Goal: Task Accomplishment & Management: Use online tool/utility

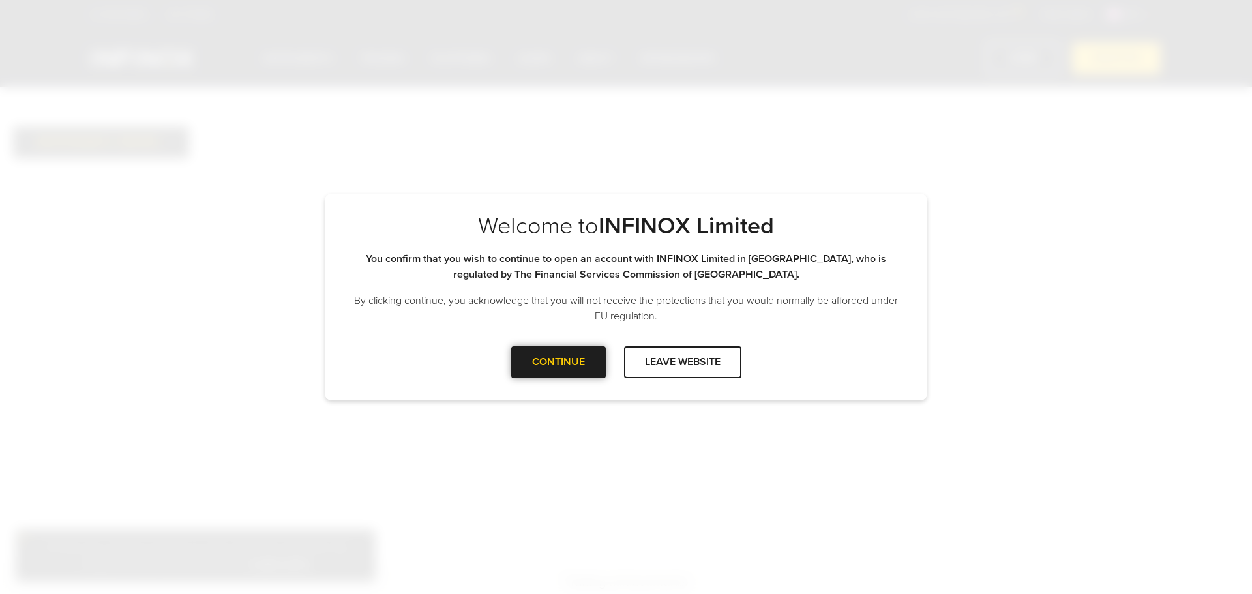
click at [558, 362] on div at bounding box center [558, 362] width 0 height 0
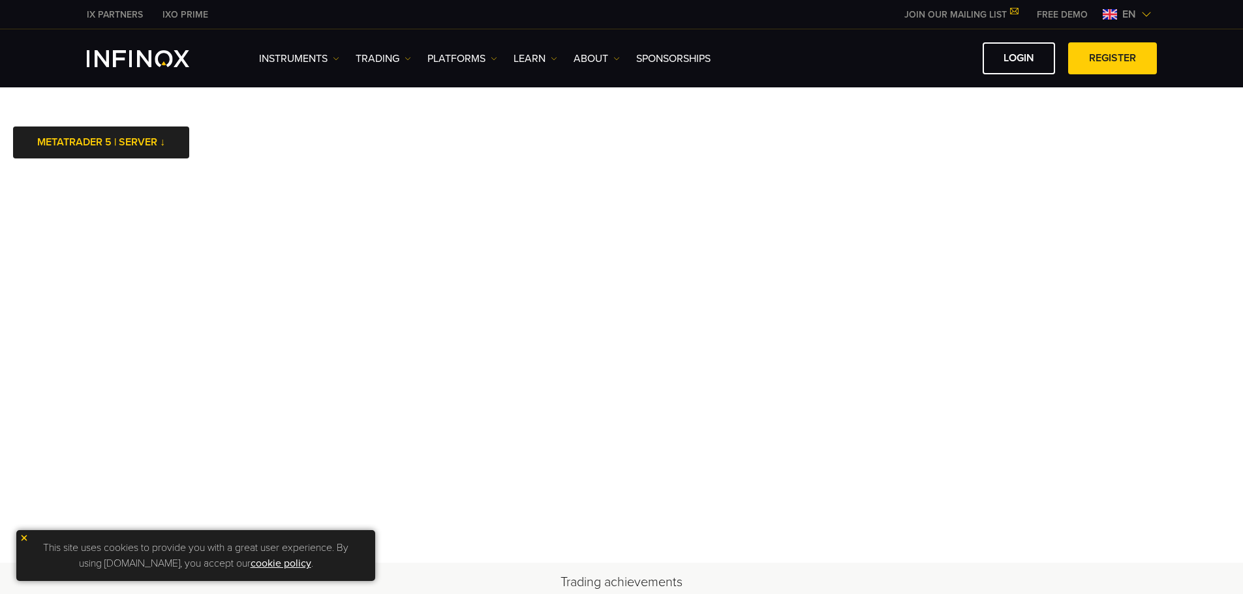
click at [1143, 16] on img at bounding box center [1146, 14] width 10 height 10
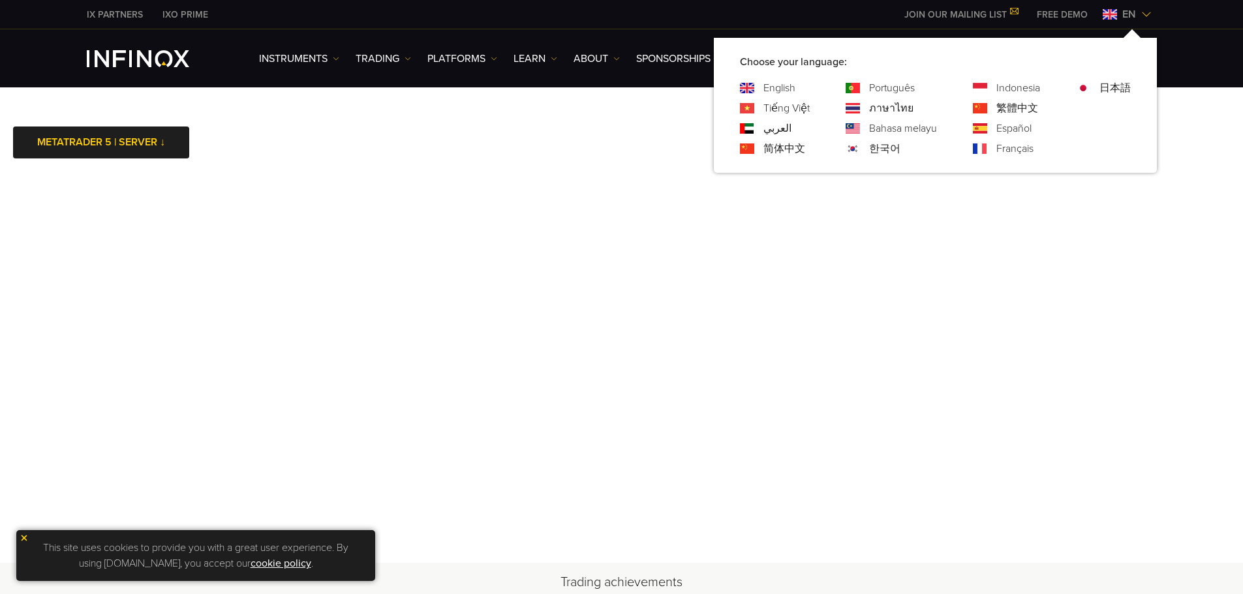
click at [886, 83] on link "Português" at bounding box center [892, 88] width 46 height 16
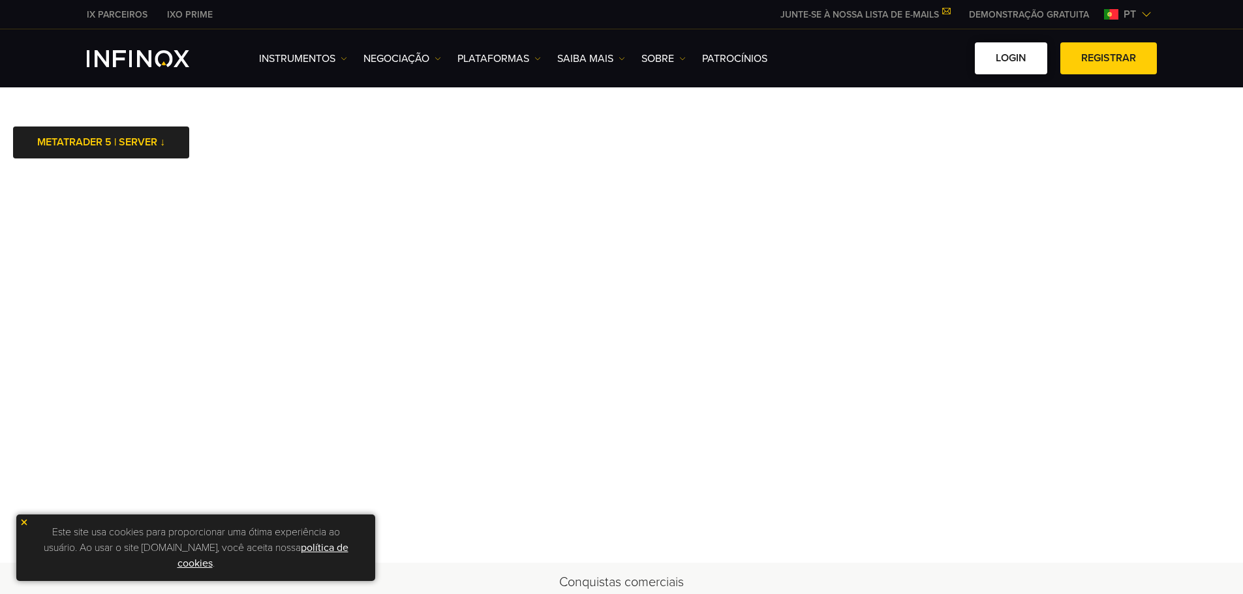
click at [1010, 58] on link "Login" at bounding box center [1010, 58] width 72 height 32
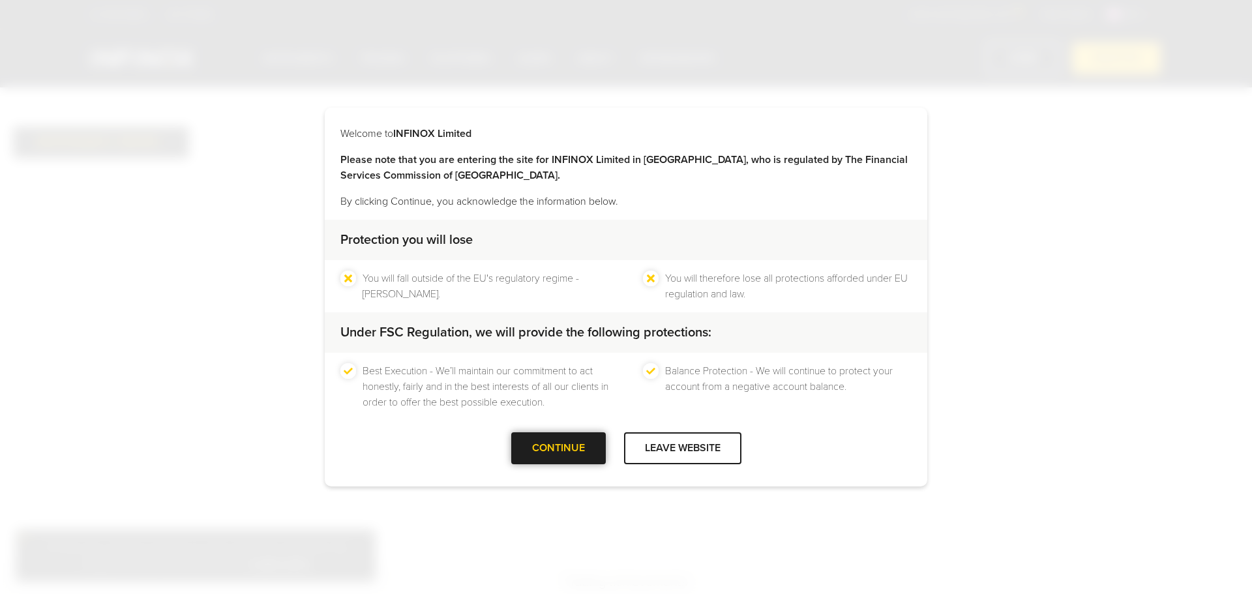
click at [558, 449] on div at bounding box center [558, 449] width 0 height 0
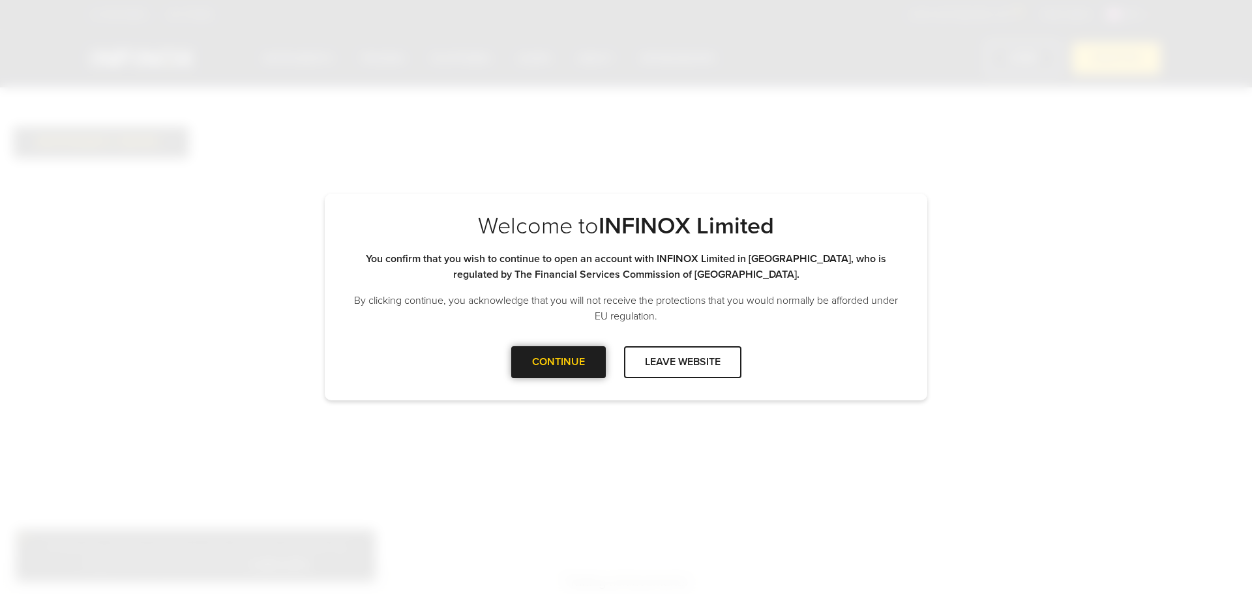
click at [558, 362] on div at bounding box center [558, 362] width 0 height 0
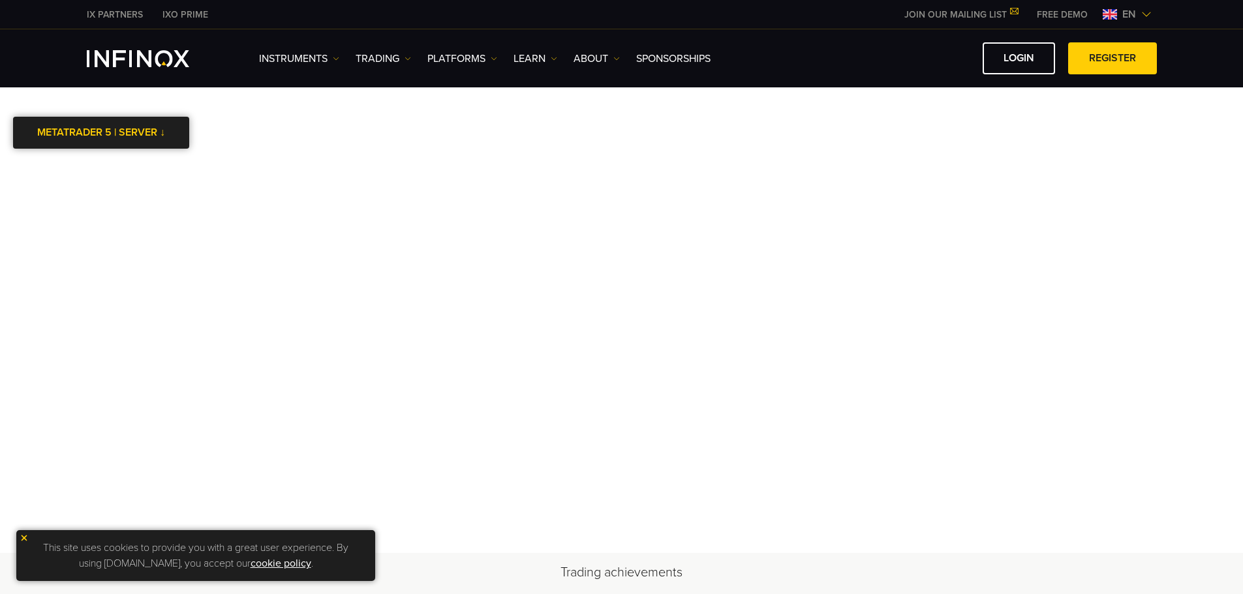
click at [145, 133] on link "METATRADER 5 | SERVER ↓" at bounding box center [101, 133] width 176 height 32
click at [105, 163] on li "InfinoxLimited-MT5Live" at bounding box center [101, 166] width 176 height 29
click at [21, 535] on img at bounding box center [24, 538] width 9 height 9
